Goal: Information Seeking & Learning: Learn about a topic

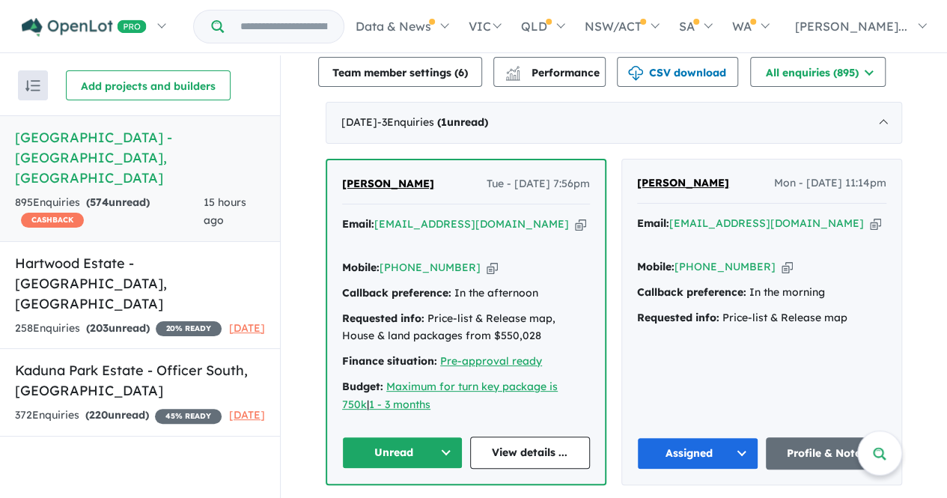
scroll to position [599, 0]
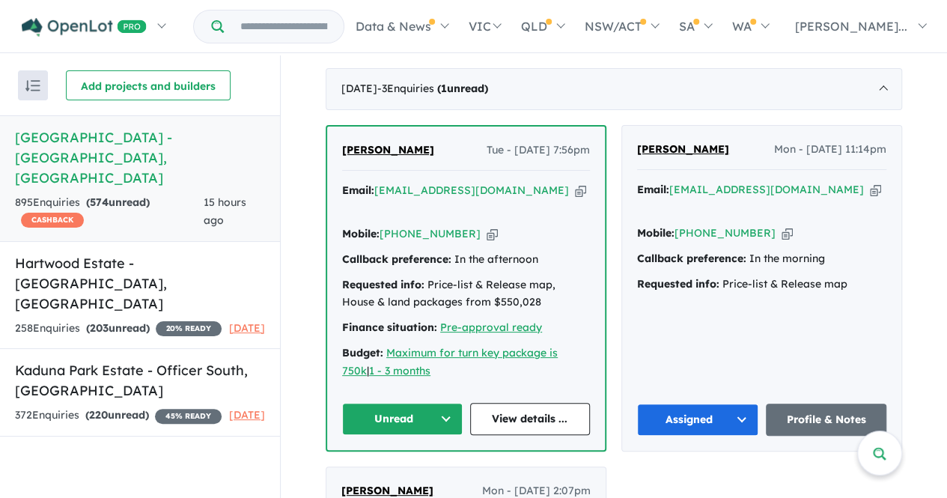
click at [412, 403] on button "Unread" at bounding box center [402, 419] width 120 height 32
click at [399, 471] on button "Assigned" at bounding box center [408, 488] width 130 height 34
click at [522, 403] on link "View details ..." at bounding box center [530, 419] width 120 height 32
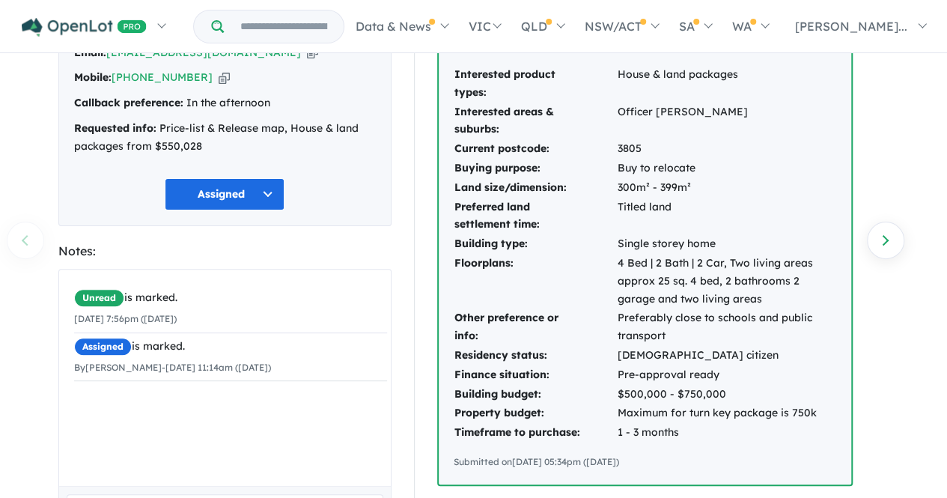
scroll to position [121, 0]
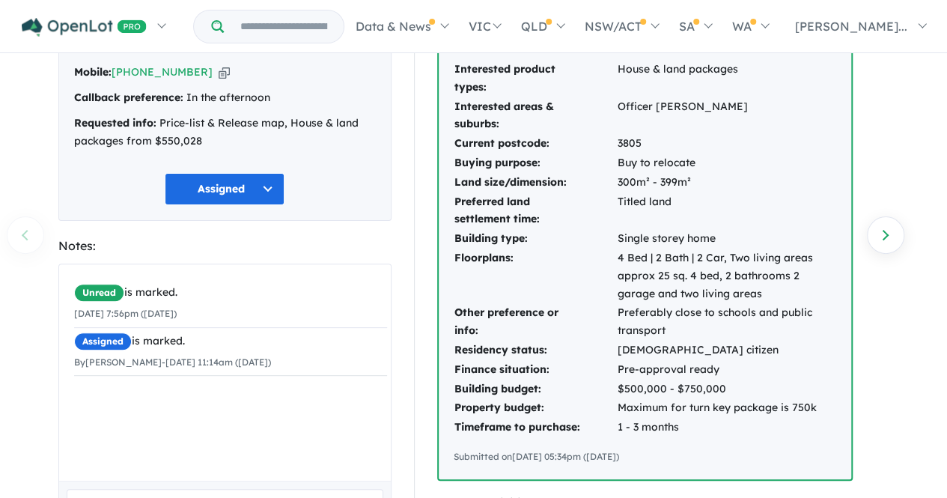
click at [184, 196] on button "Assigned" at bounding box center [225, 189] width 120 height 32
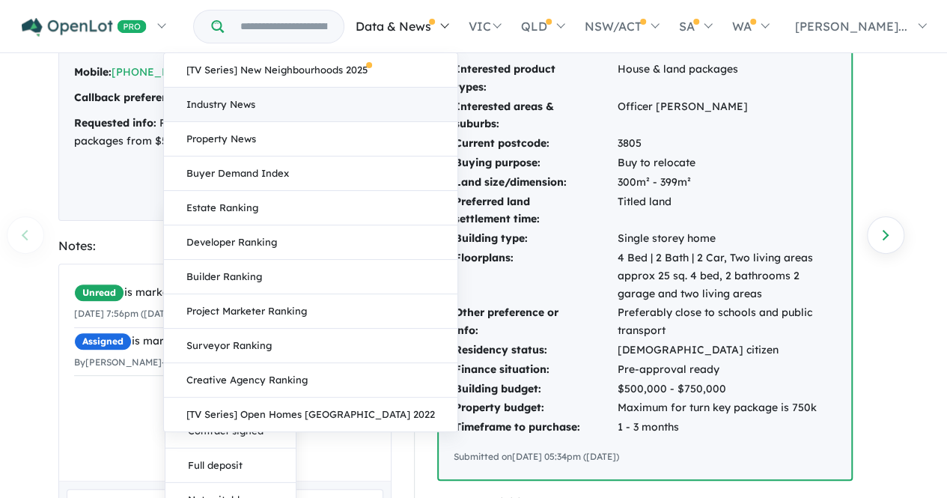
drag, startPoint x: 683, startPoint y: 455, endPoint x: 456, endPoint y: 94, distance: 426.1
click at [456, 94] on div "Homepage My Dashboard (3) Buyer Demand Index Suburb/Council Report Sales Traini…" at bounding box center [473, 101] width 947 height 445
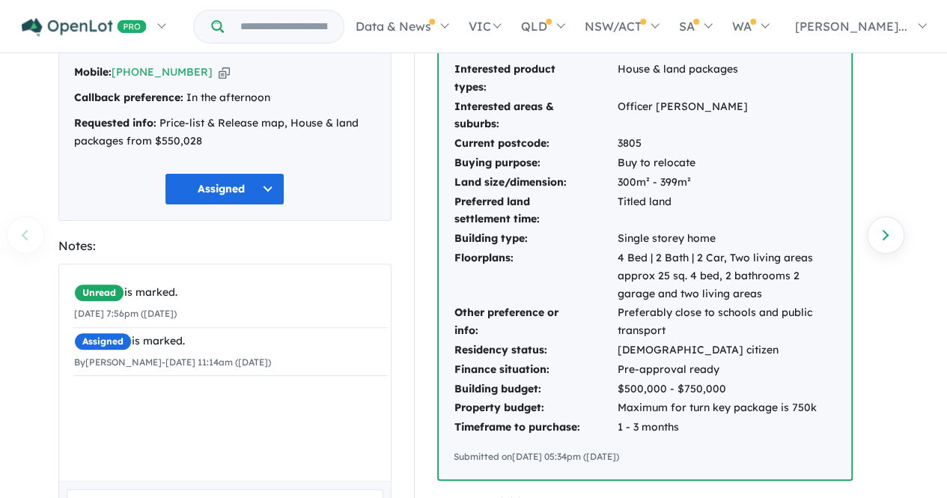
click at [603, 123] on td "Interested areas & suburbs:" at bounding box center [535, 115] width 163 height 37
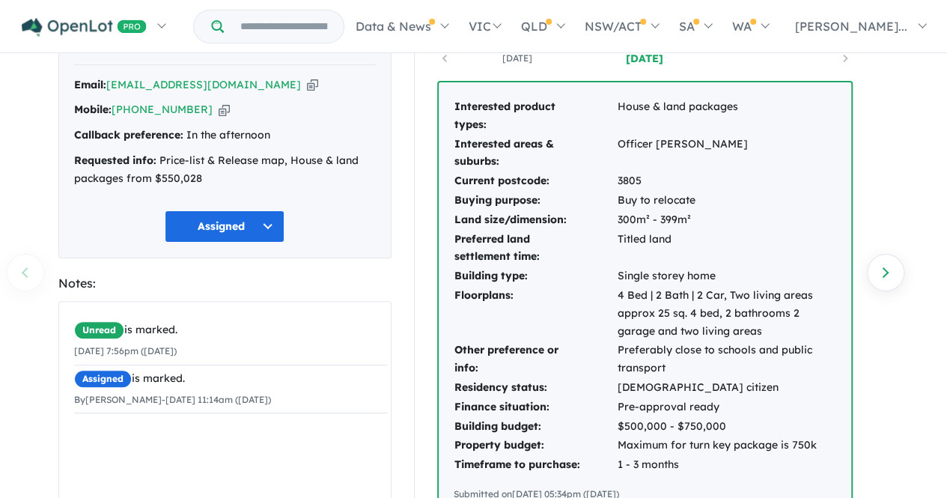
scroll to position [81, 0]
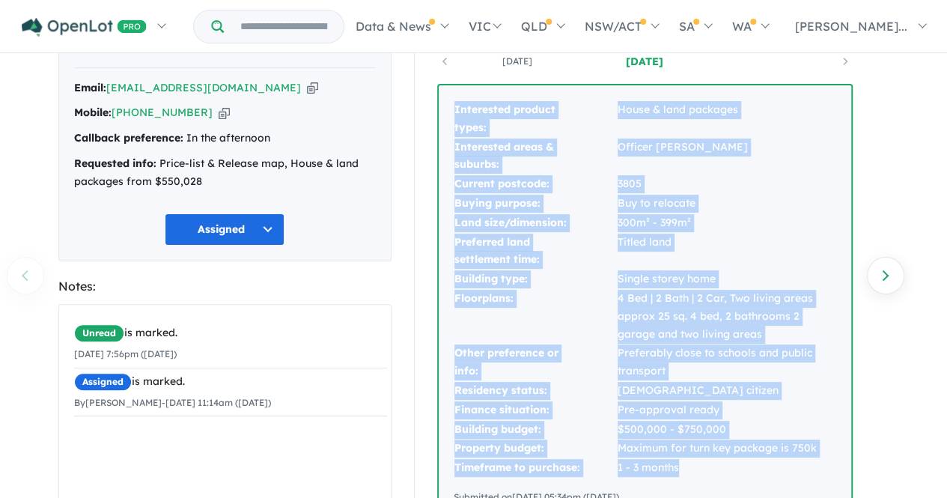
drag, startPoint x: 448, startPoint y: 101, endPoint x: 684, endPoint y: 464, distance: 433.2
click at [684, 464] on div "Interested product types: House & land packages Interested areas & suburbs: Off…" at bounding box center [645, 302] width 412 height 434
copy tbody "Interested product types: House & land packages Interested areas & suburbs: Off…"
